Goal: Check status: Check status

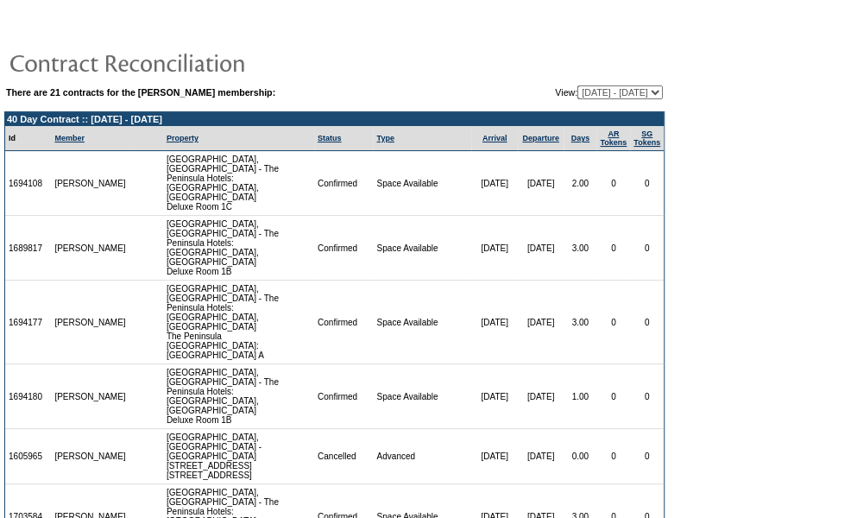
click at [644, 93] on select "[DATE] - [DATE] [DATE] - [DATE] [DATE] - [DATE] [DATE] - [DATE] [DATE] - [DATE]…" at bounding box center [619, 92] width 85 height 14
select select "158900"
click at [577, 85] on select "[DATE] - [DATE] [DATE] - [DATE] [DATE] - [DATE] [DATE] - [DATE] [DATE] - [DATE]…" at bounding box center [619, 92] width 85 height 14
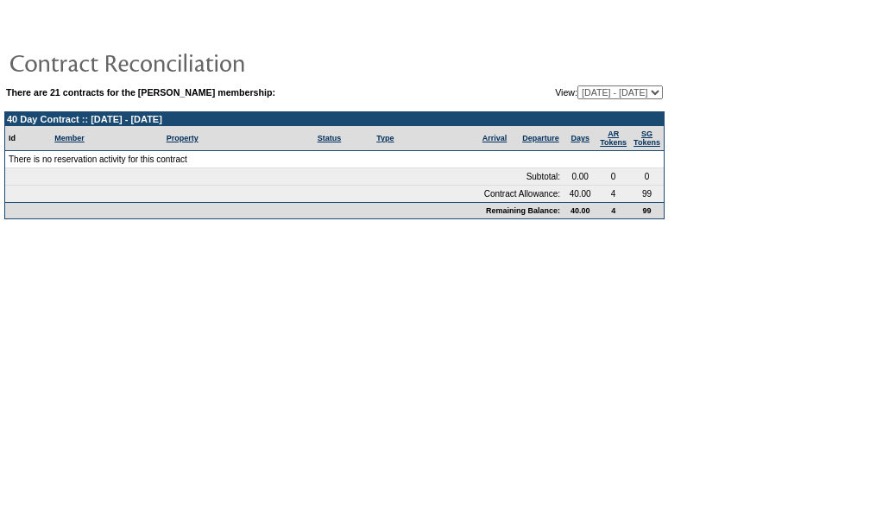
click at [655, 87] on select "[DATE] - [DATE] [DATE] - [DATE] [DATE] - [DATE] [DATE] - [DATE] [DATE] - [DATE]…" at bounding box center [619, 92] width 85 height 14
click at [487, 70] on td at bounding box center [334, 62] width 660 height 35
